Goal: Information Seeking & Learning: Learn about a topic

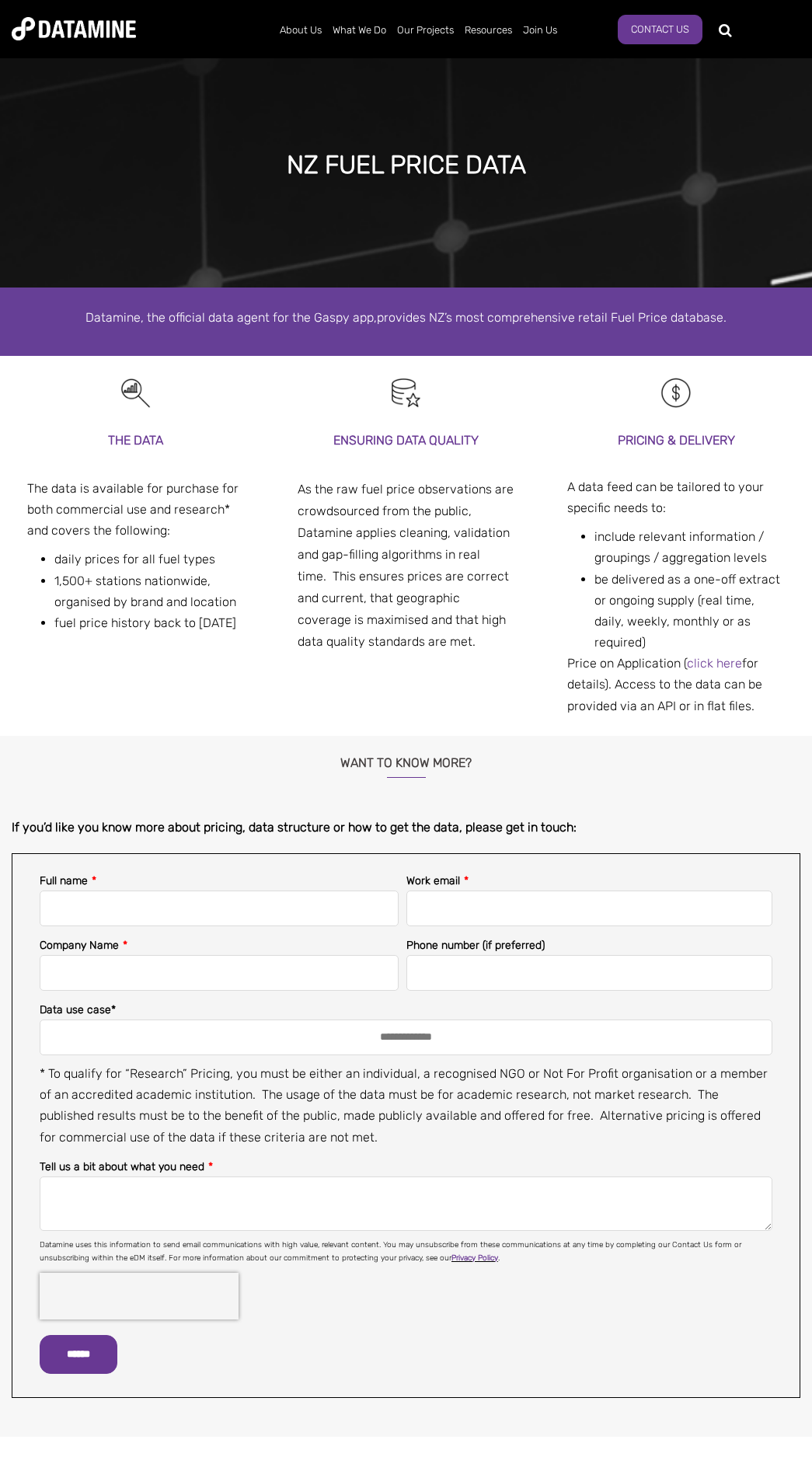
click at [86, 1075] on p "* To qualify for “Research” Pricing, you must be either an individual, a recogn…" at bounding box center [406, 1105] width 733 height 85
copy p "accredited"
click at [64, 1158] on label "Tell us a bit about what you need *" at bounding box center [126, 1167] width 173 height 19
click at [64, 1177] on textarea "Tell us a bit about what you need *" at bounding box center [406, 1204] width 733 height 55
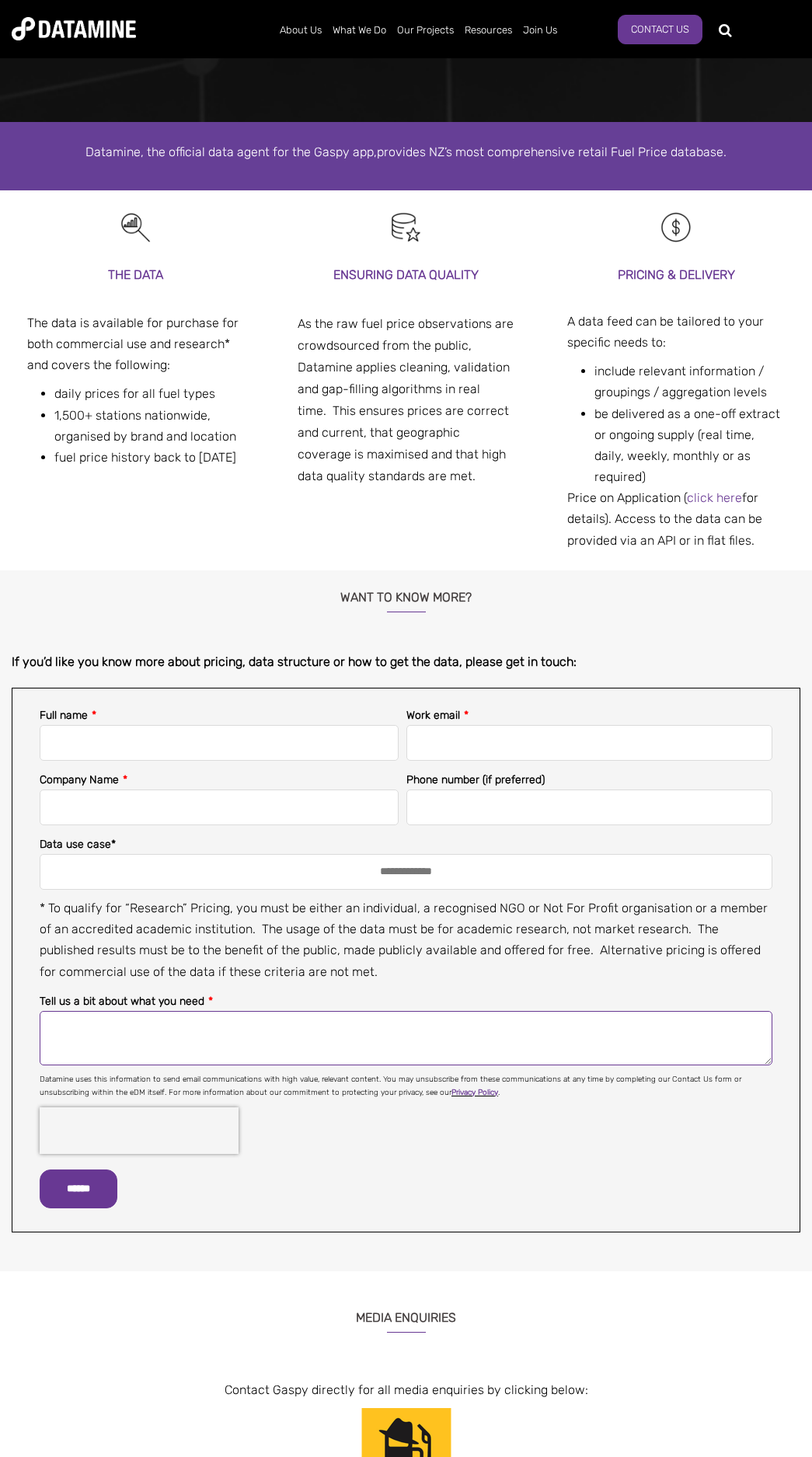
scroll to position [170, 0]
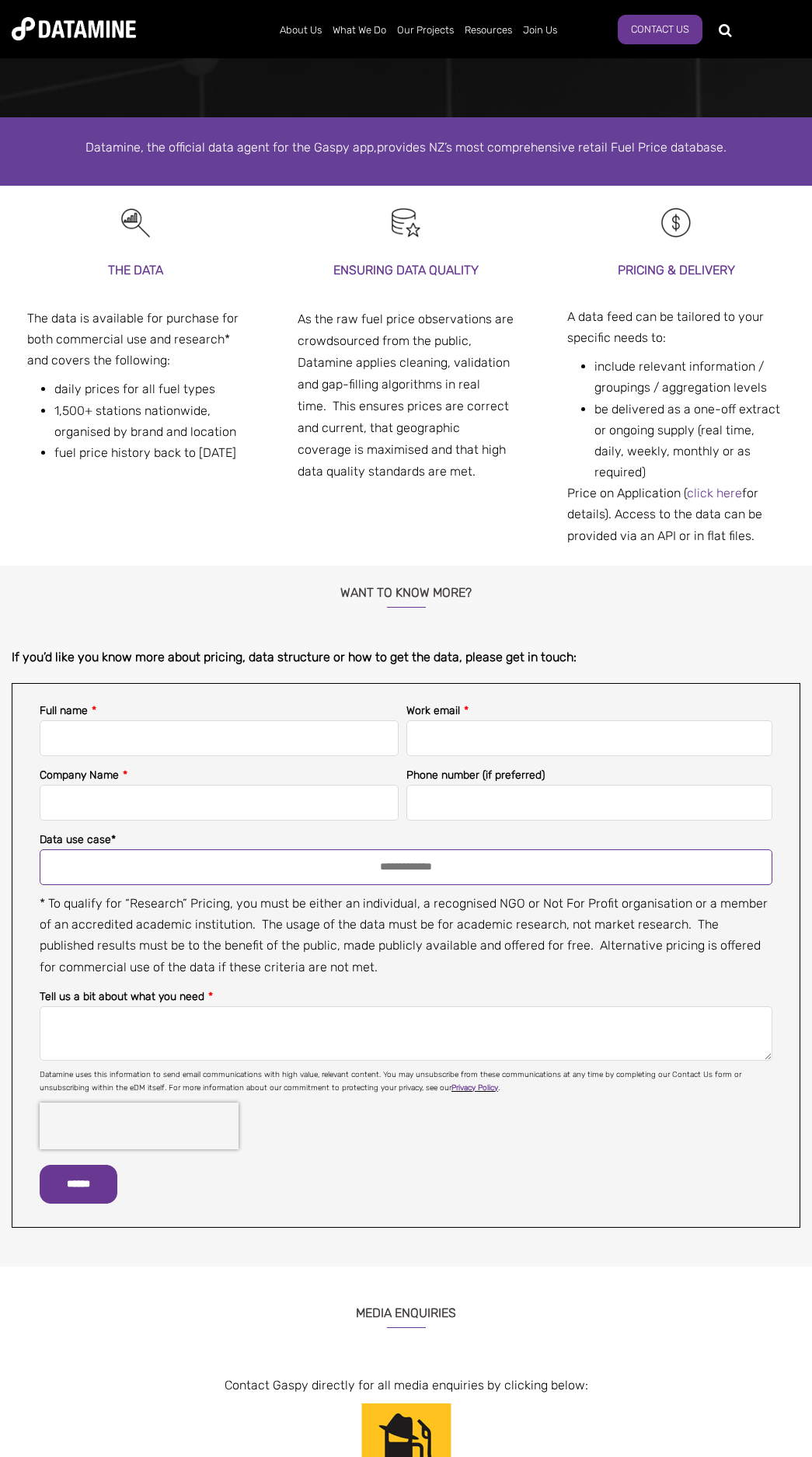
click at [405, 853] on select "**********" at bounding box center [406, 867] width 733 height 36
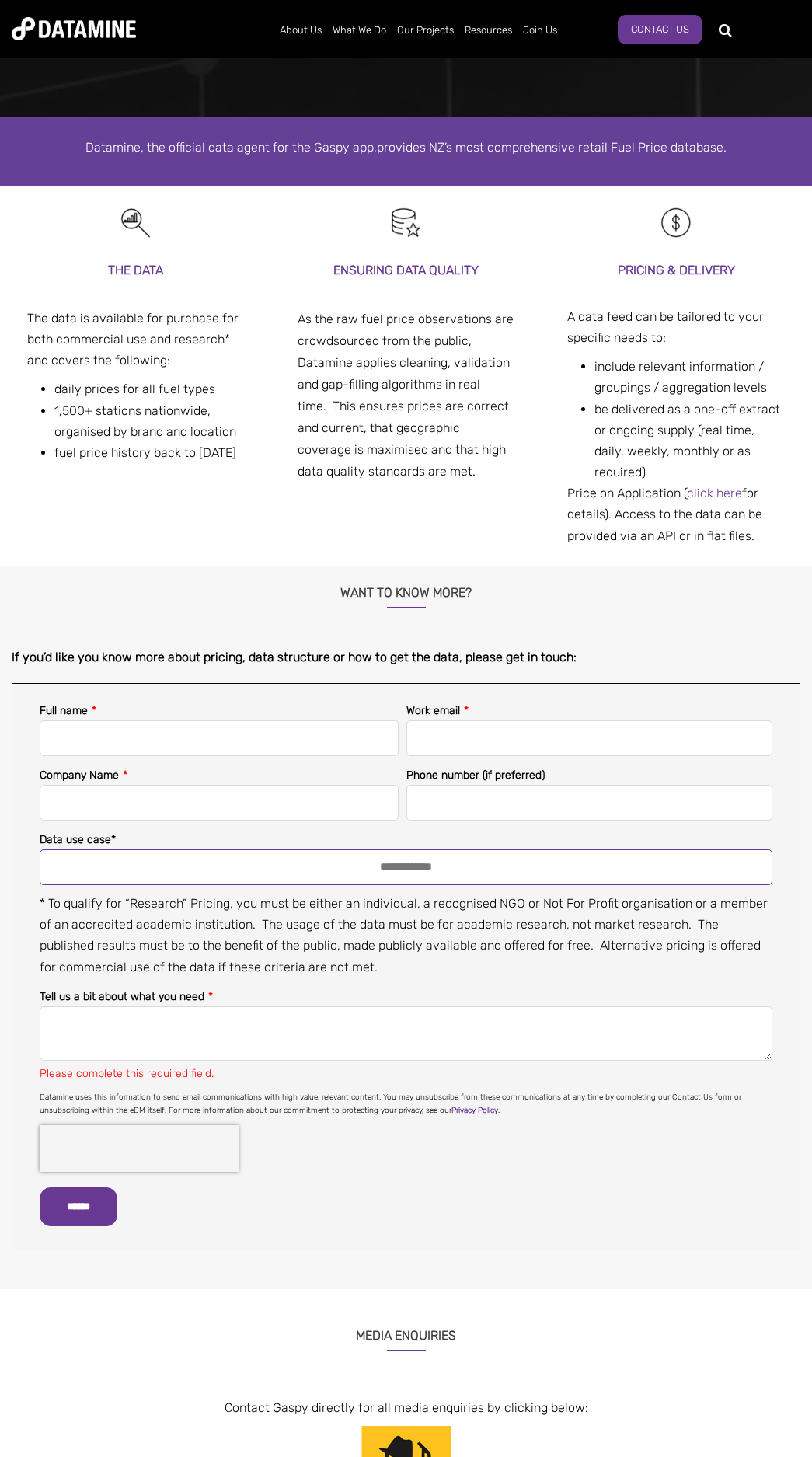
select select "*********"
click at [40, 849] on select "**********" at bounding box center [406, 867] width 733 height 36
click at [197, 1006] on textarea "Tell us a bit about what you need *" at bounding box center [406, 1034] width 733 height 55
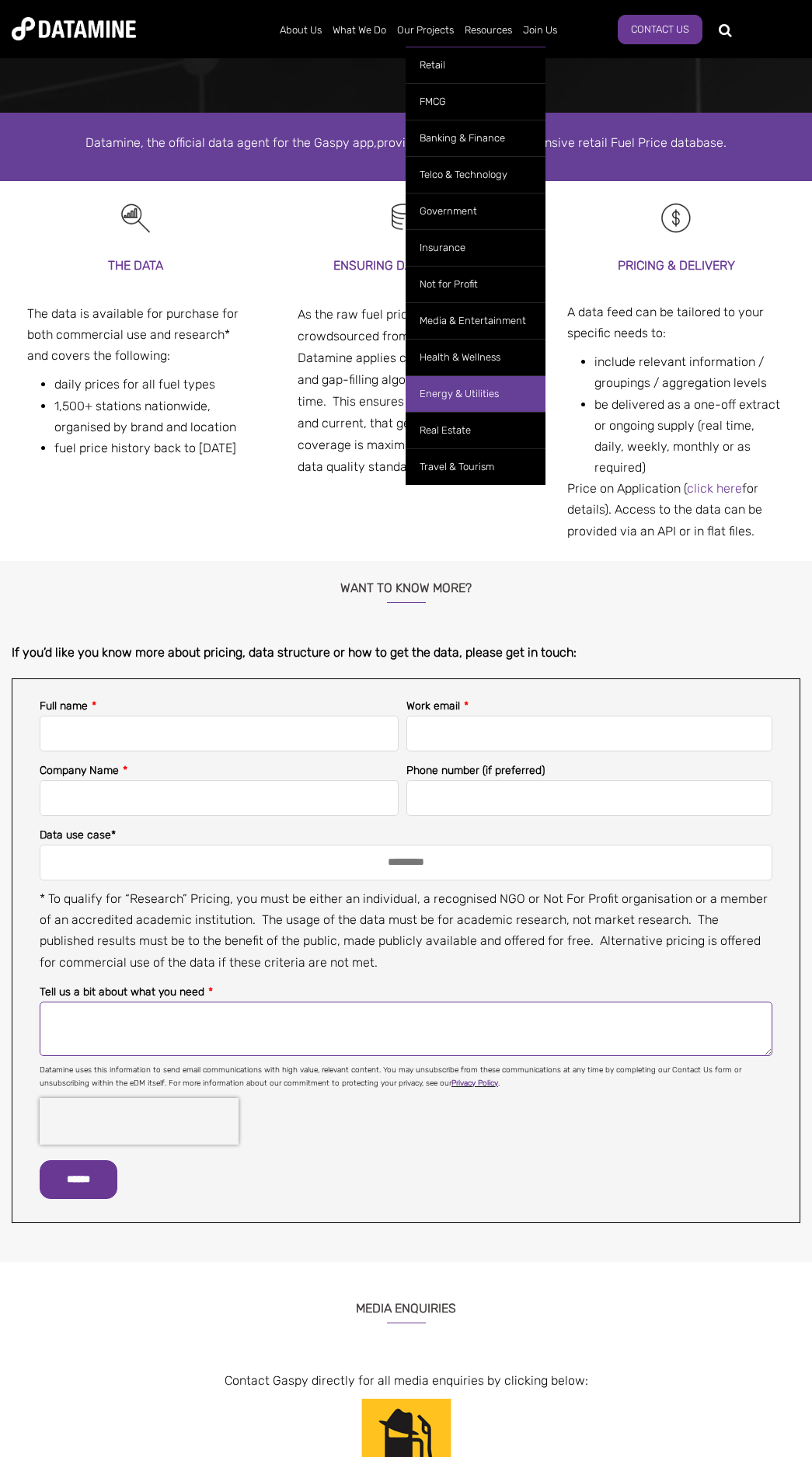
scroll to position [176, 0]
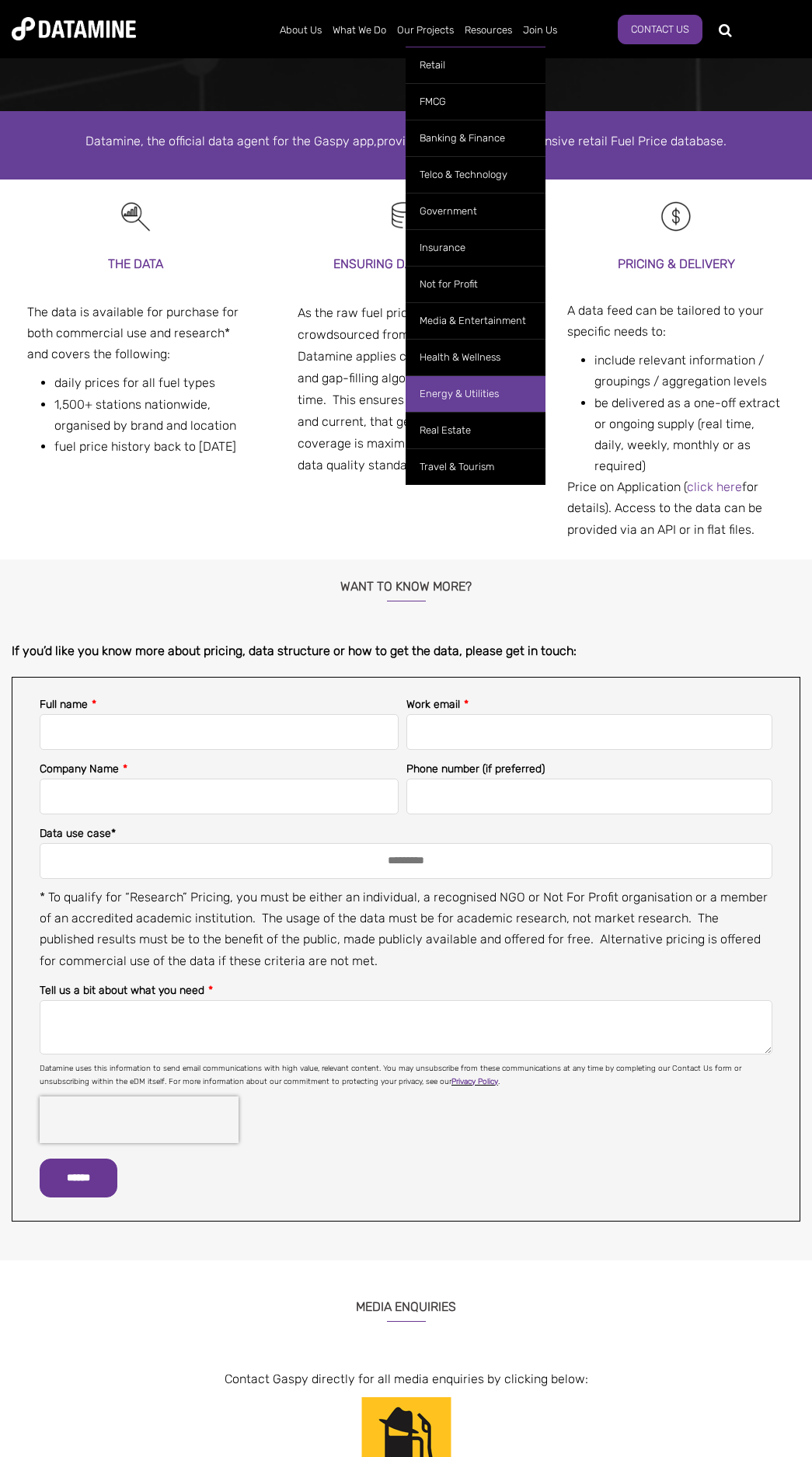
click at [503, 396] on link "Energy & Utilities" at bounding box center [475, 393] width 140 height 36
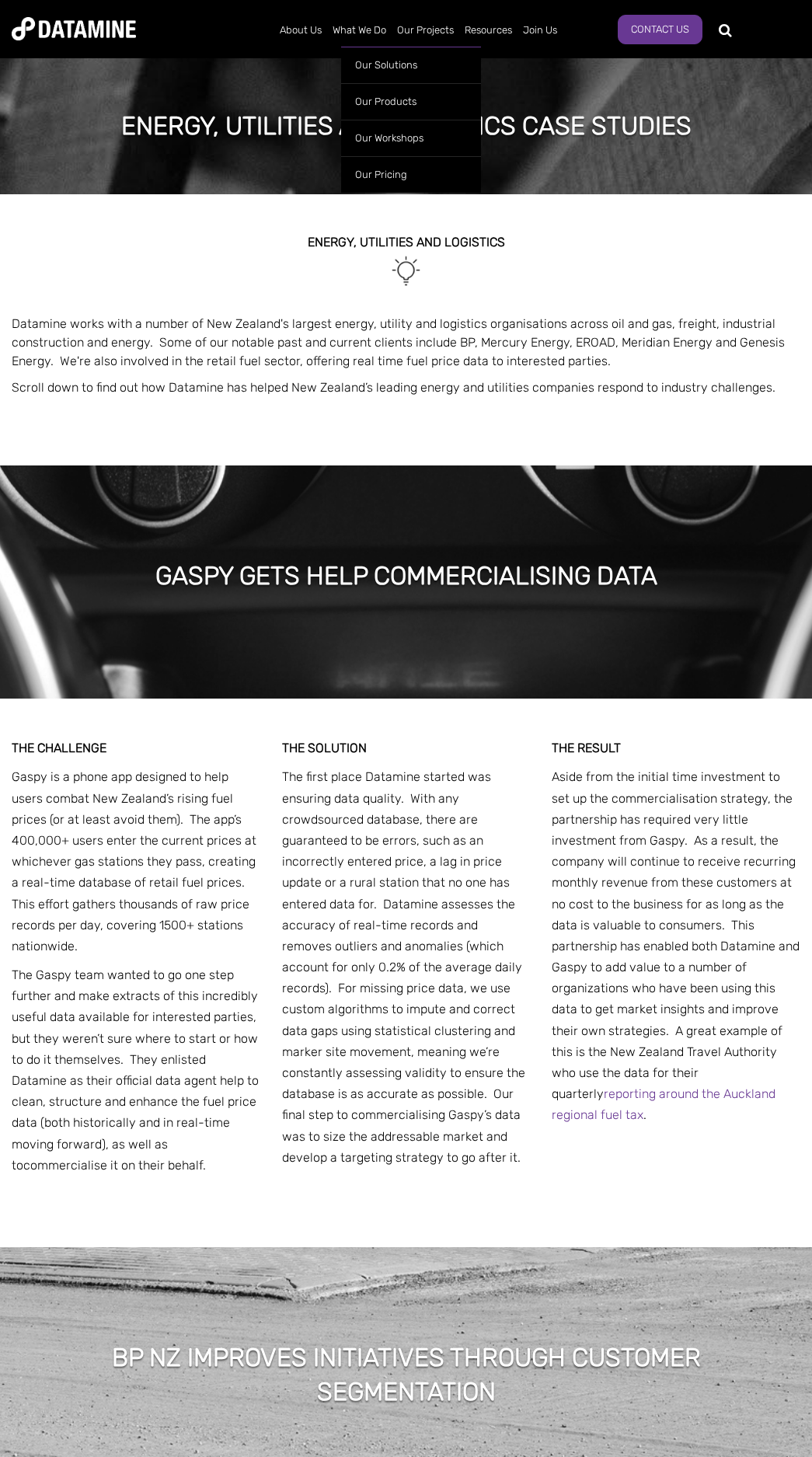
click at [359, 39] on ul "Our Solutions Our Products Retailwatch WeekAhead NZ Fuel Price Data Site Spotte…" at bounding box center [411, 116] width 140 height 153
click at [383, 177] on link "Our Pricing" at bounding box center [411, 174] width 140 height 36
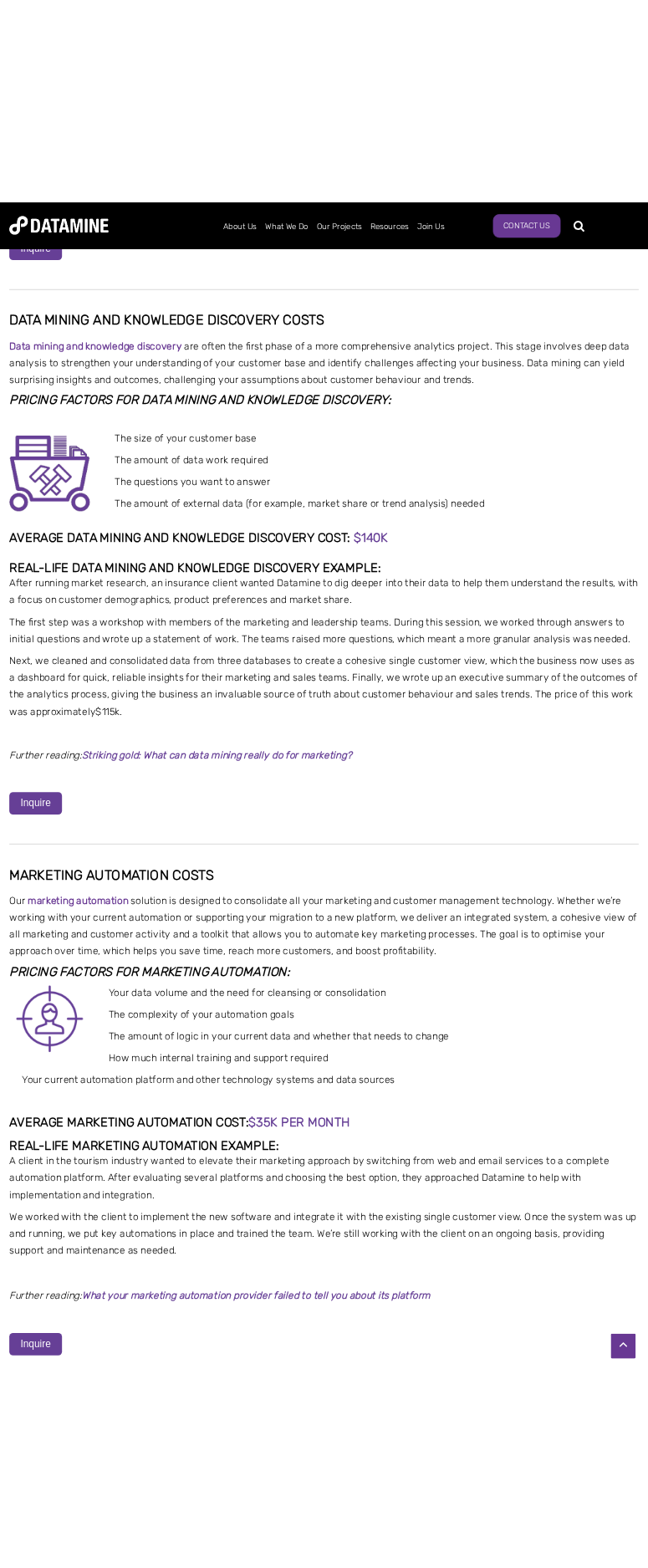
scroll to position [1537, 0]
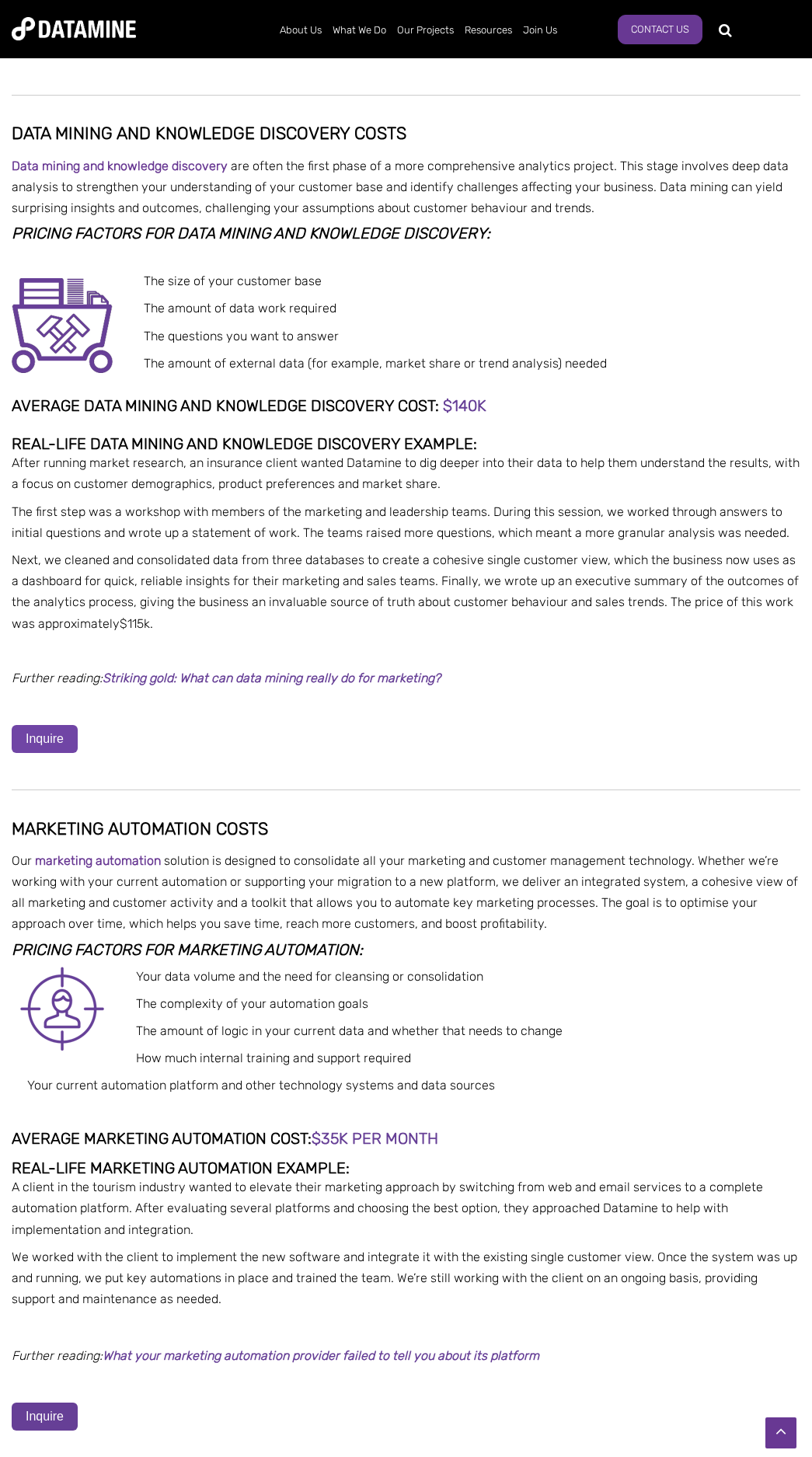
click at [57, 58] on link "Inquire" at bounding box center [44, 44] width 66 height 28
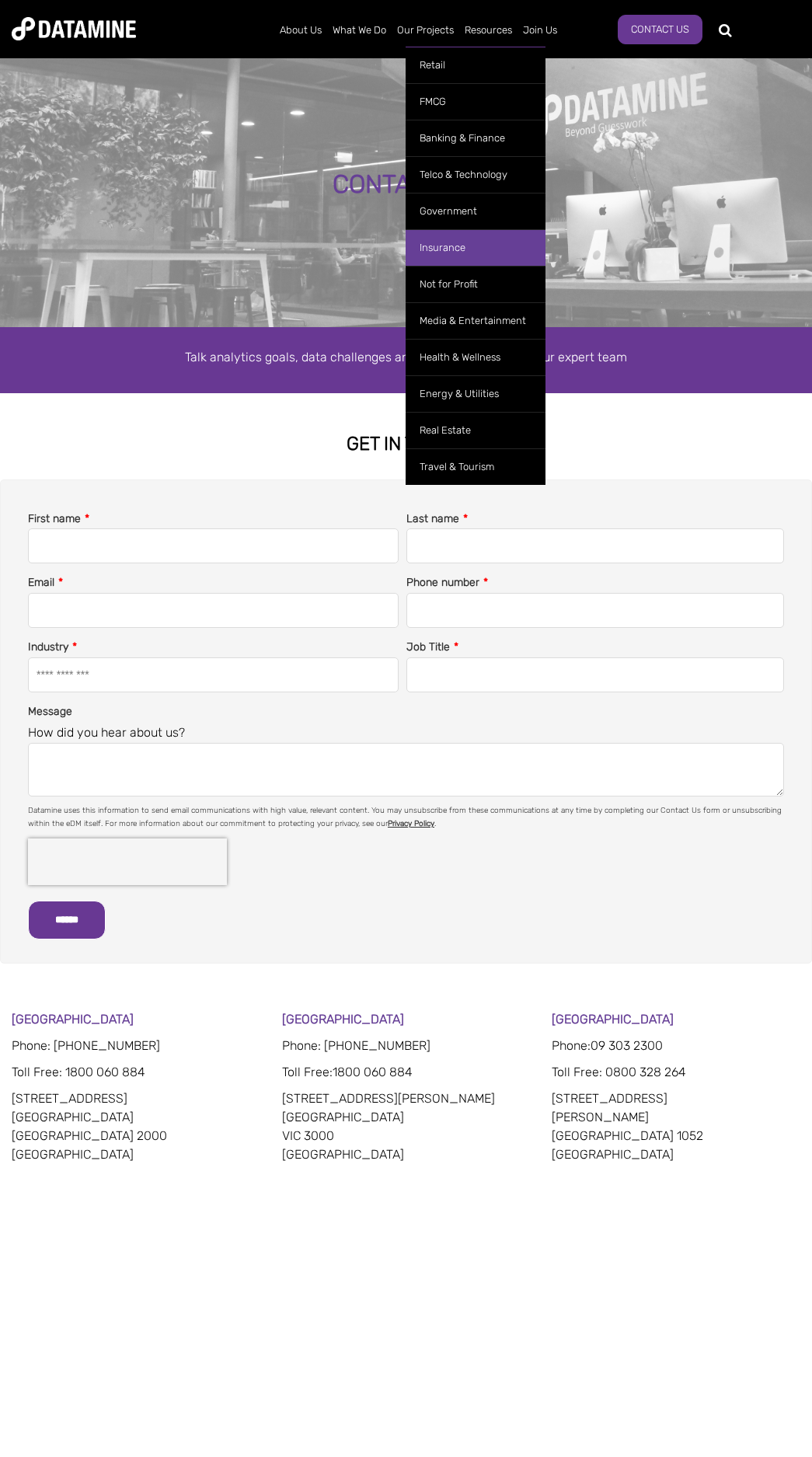
click at [451, 243] on link "Insurance" at bounding box center [475, 247] width 140 height 36
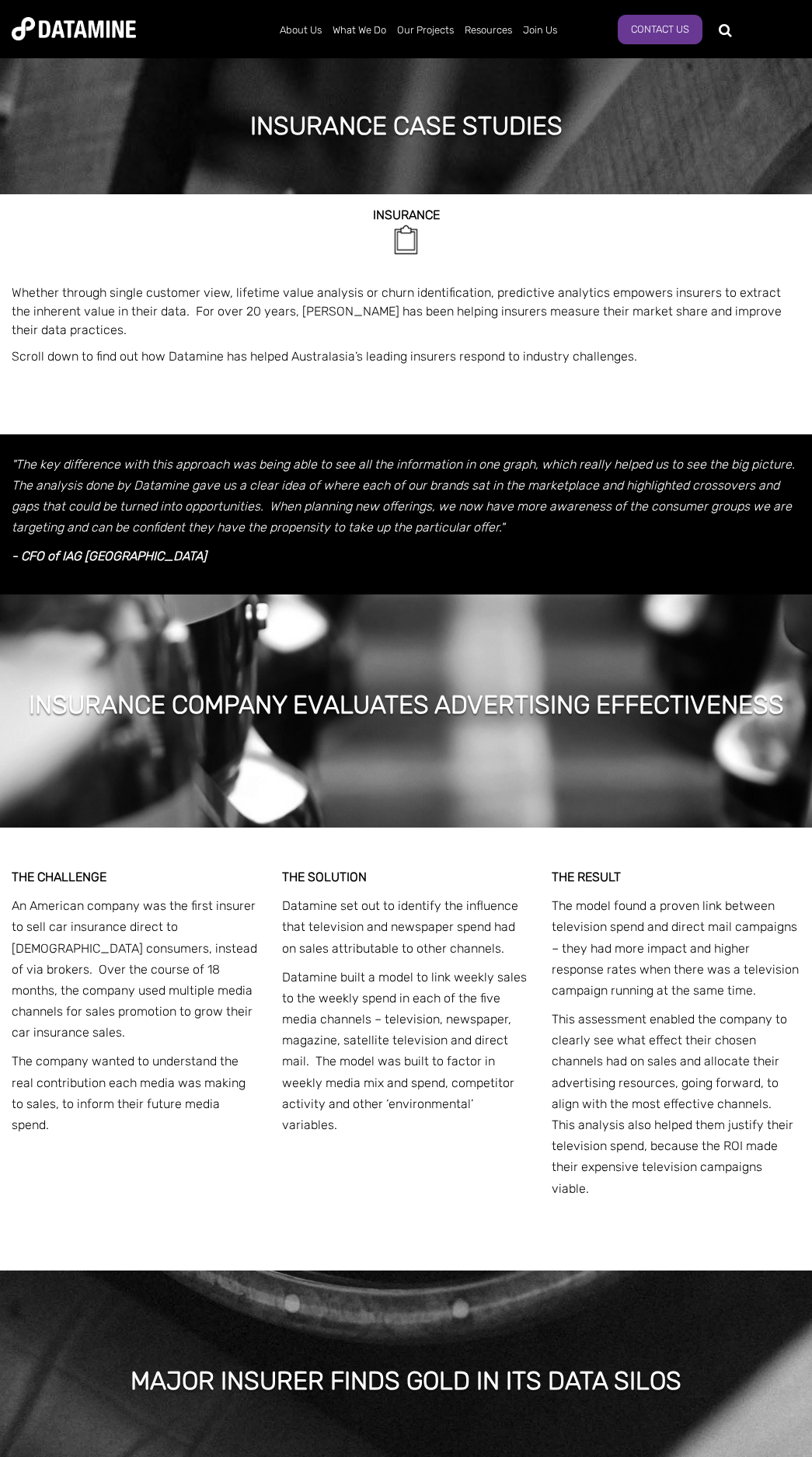
click at [307, 425] on div "INSURANCE Whether through single customer view, lifetime value analysis or chur…" at bounding box center [406, 310] width 788 height 232
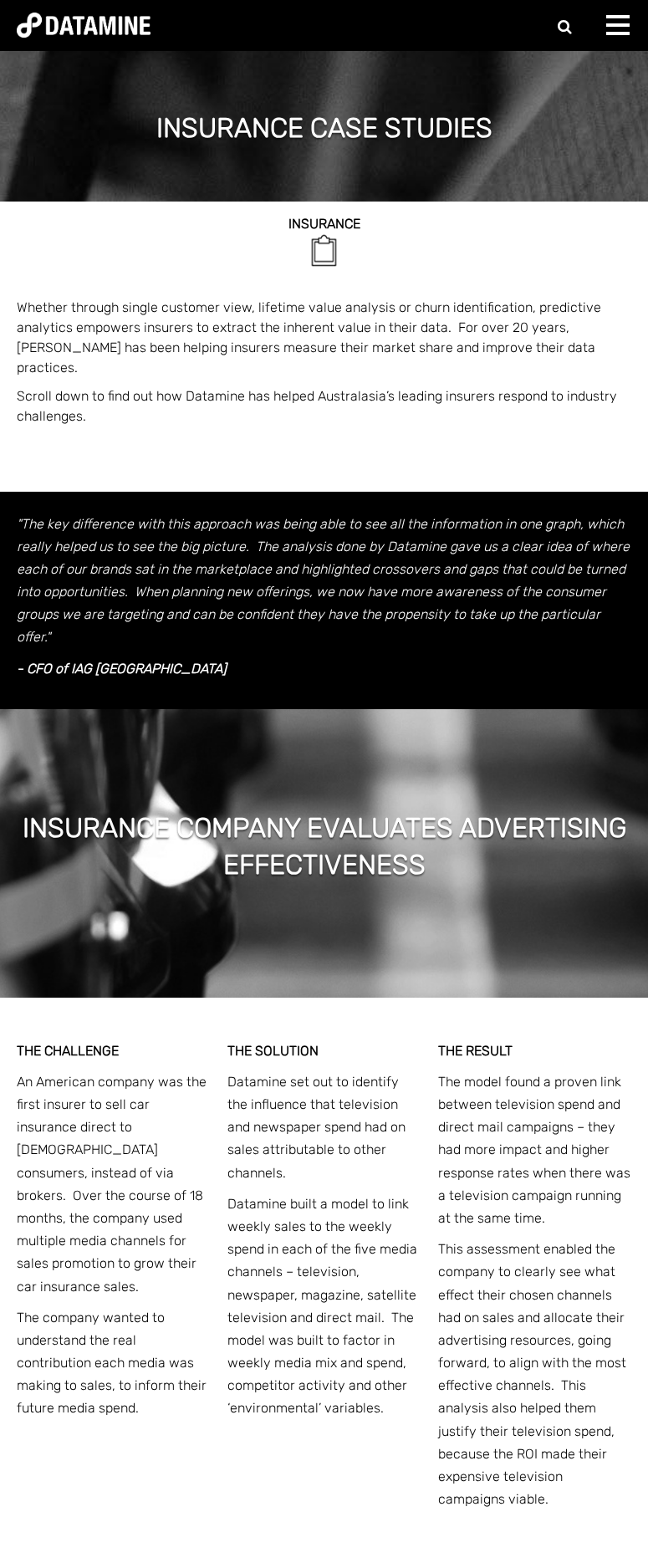
click at [377, 356] on p "Whether through single customer view, lifetime value analysis or churn identifi…" at bounding box center [324, 338] width 615 height 81
click at [612, 23] on div at bounding box center [622, 31] width 33 height 33
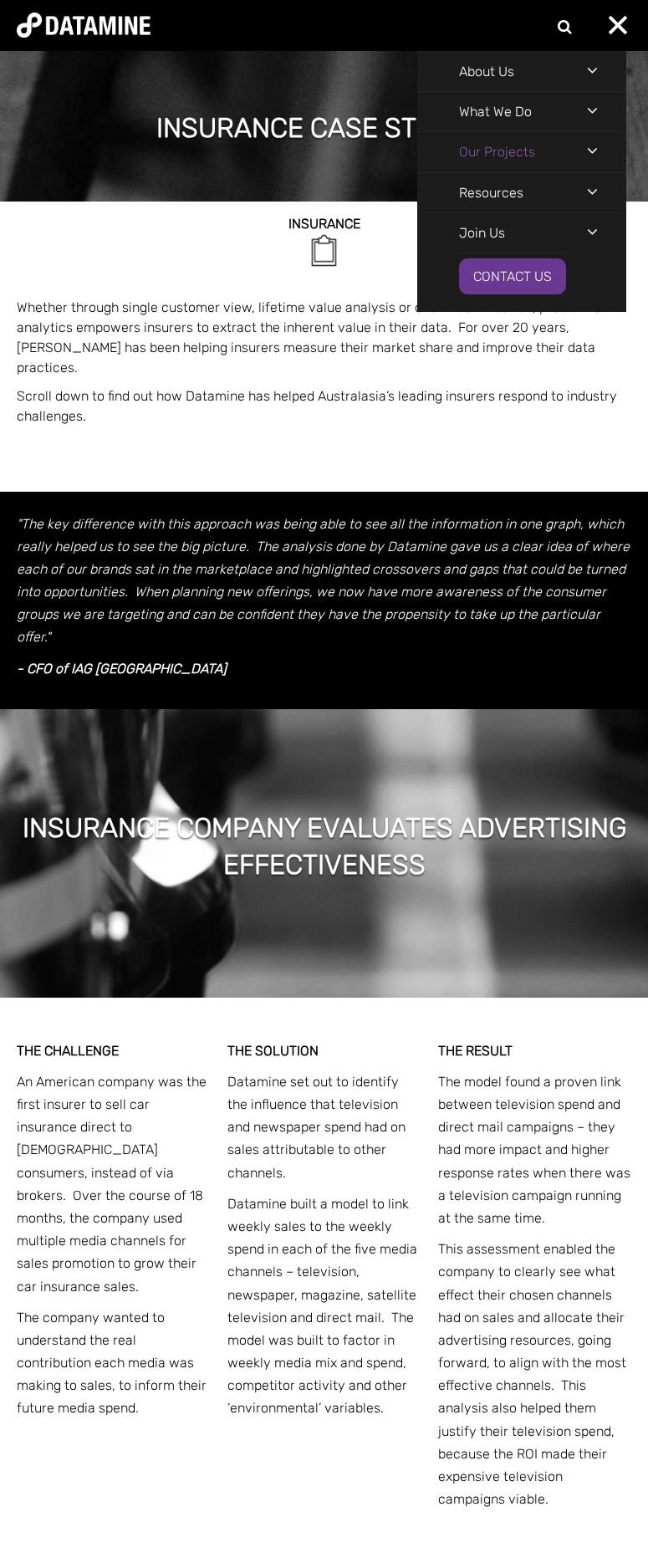
click at [532, 153] on link "Our Projects" at bounding box center [497, 151] width 159 height 39
